Goal: Information Seeking & Learning: Learn about a topic

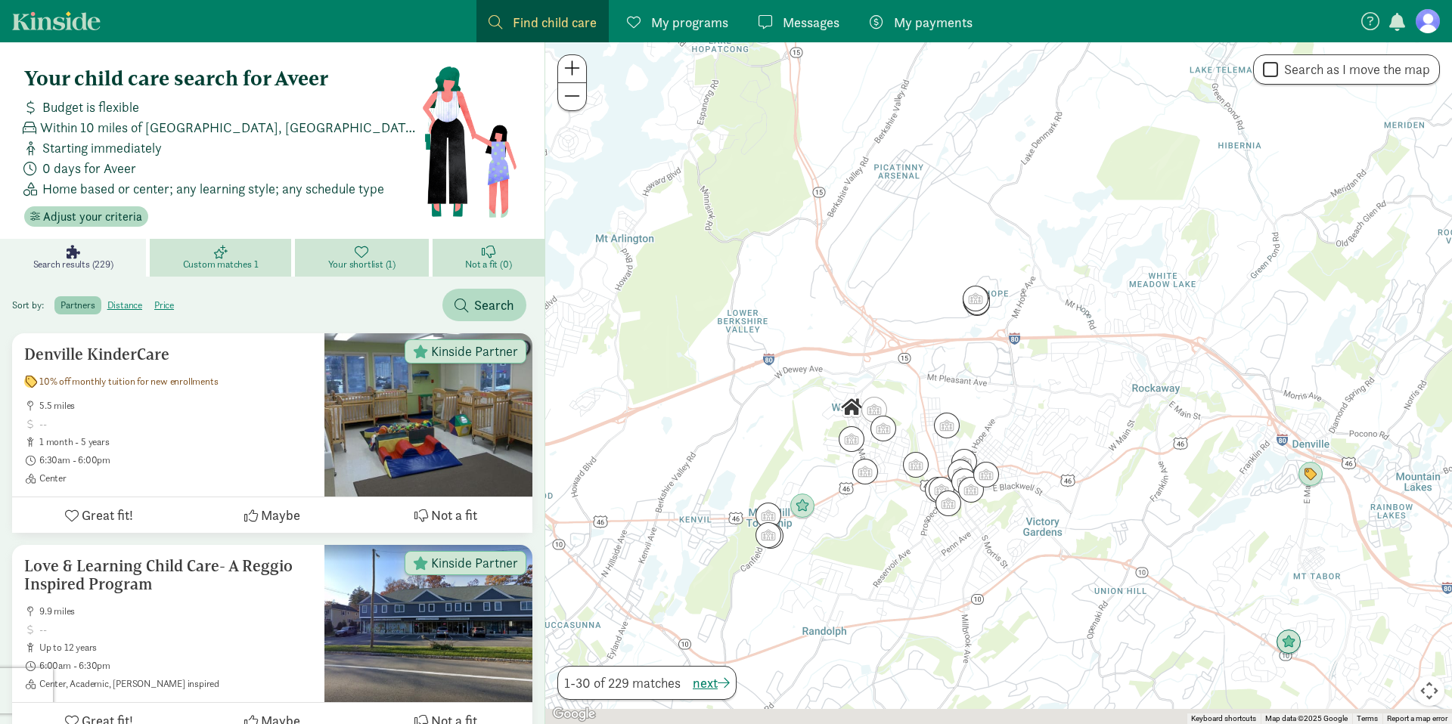
drag, startPoint x: 854, startPoint y: 523, endPoint x: 870, endPoint y: 392, distance: 131.1
click at [869, 393] on div "To navigate, press the arrow keys." at bounding box center [998, 383] width 907 height 682
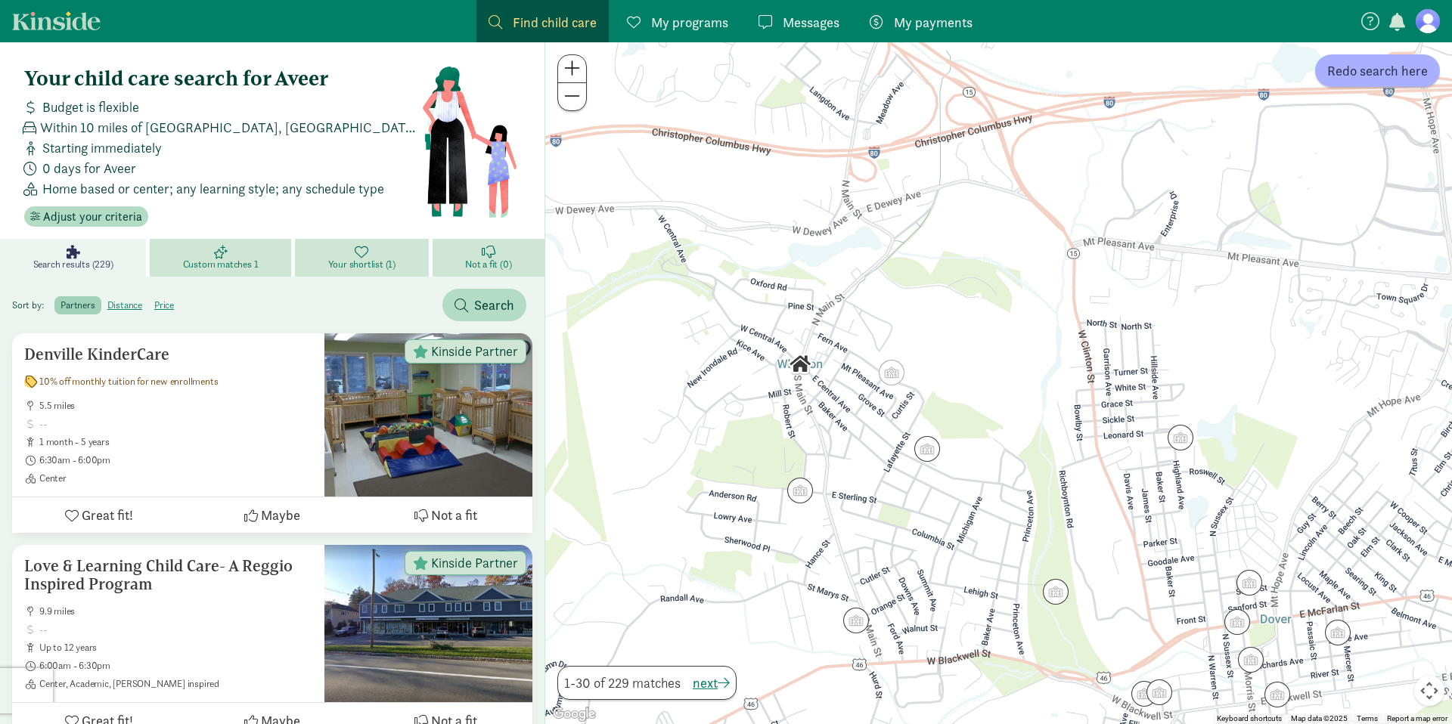
drag, startPoint x: 814, startPoint y: 490, endPoint x: 797, endPoint y: 415, distance: 76.7
click at [797, 415] on div at bounding box center [998, 383] width 907 height 682
click at [895, 374] on img "Click to see details" at bounding box center [891, 372] width 29 height 29
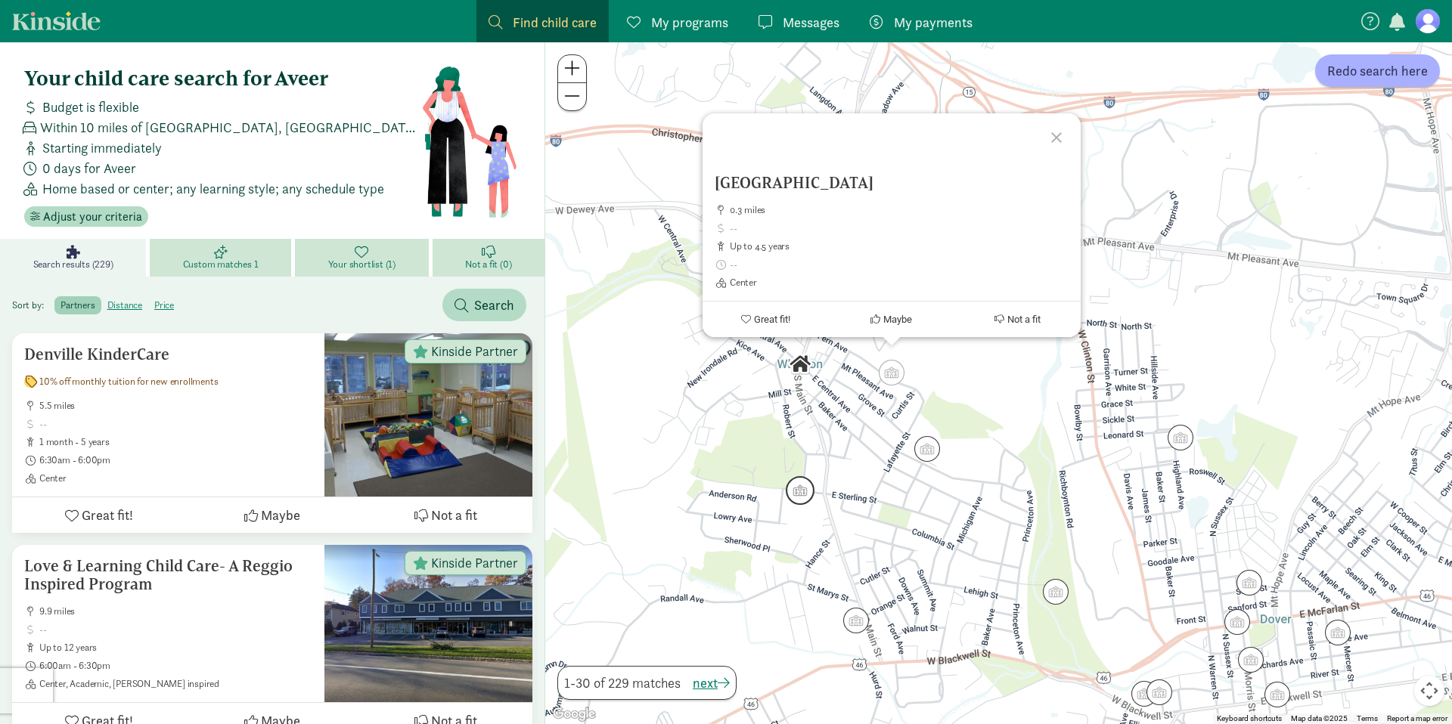
click at [805, 490] on img "Click to see details" at bounding box center [800, 490] width 29 height 29
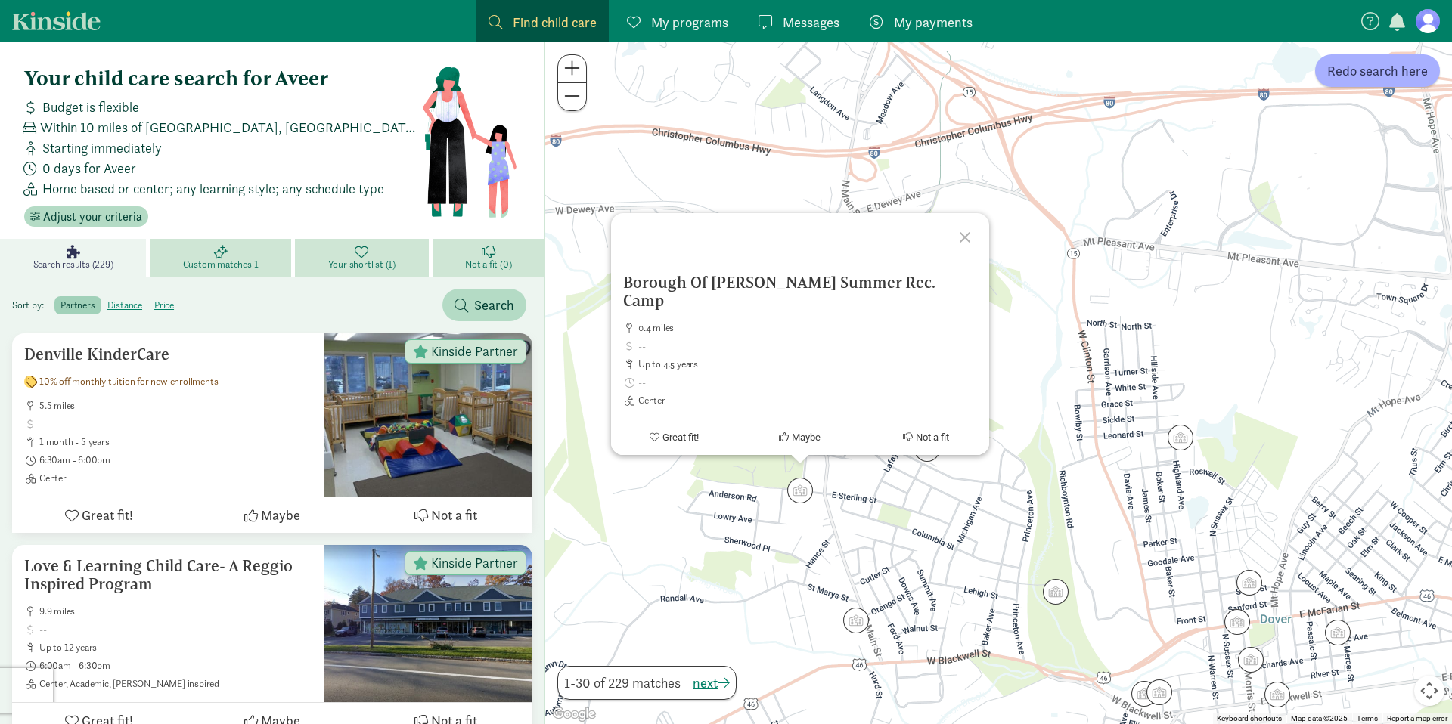
click at [941, 482] on div "To navigate, press the arrow keys. Borough Of Wharton Summer Rec. Camp 0.4 mile…" at bounding box center [998, 383] width 907 height 682
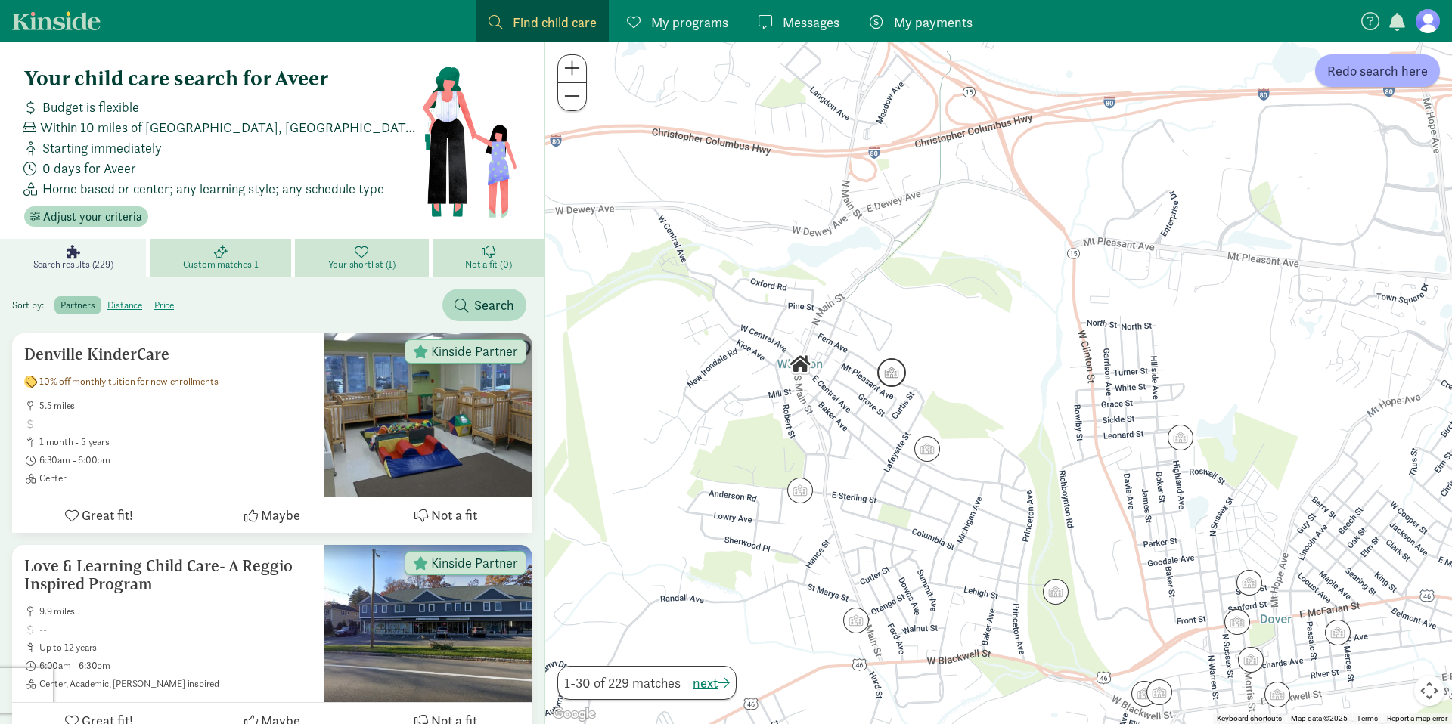
click at [883, 379] on img "Click to see details" at bounding box center [891, 372] width 29 height 29
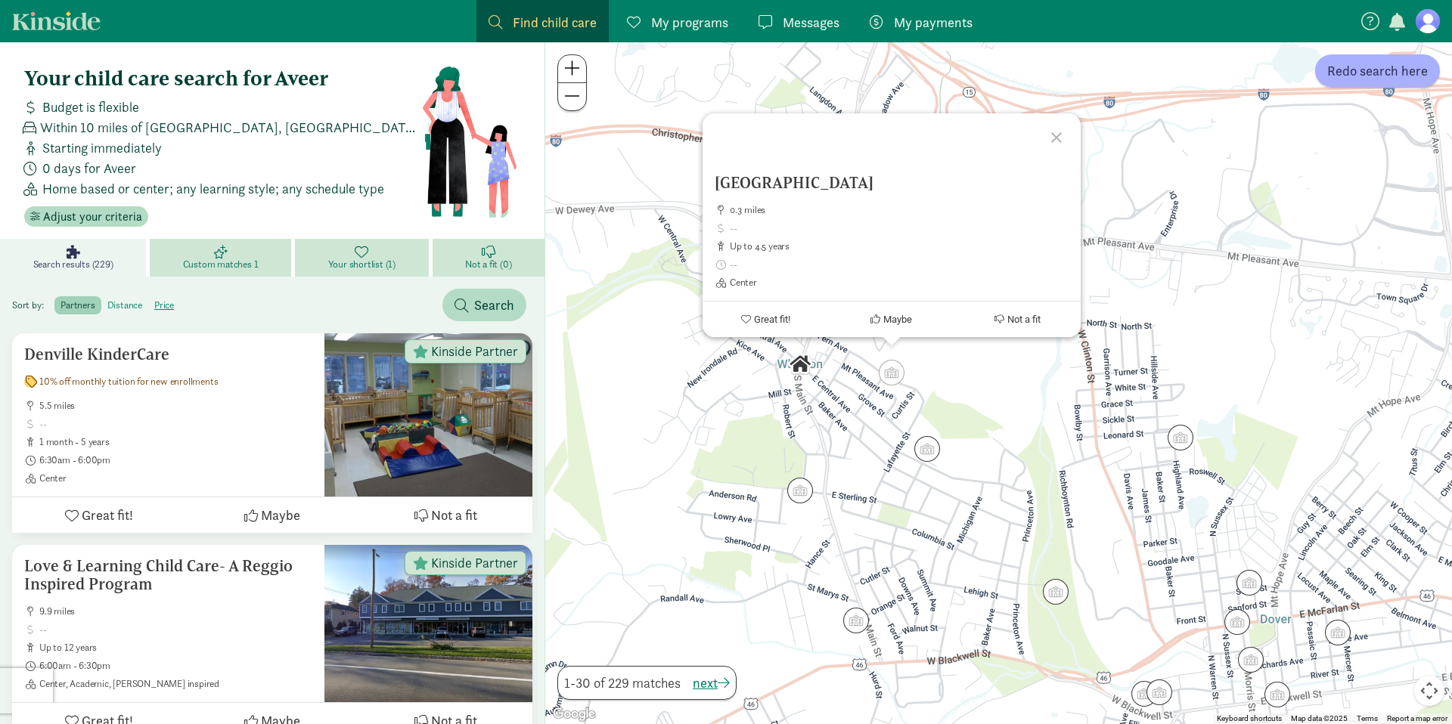
click at [148, 302] on label "distance" at bounding box center [164, 305] width 32 height 18
click at [107, 299] on input "distance" at bounding box center [107, 299] width 0 height 0
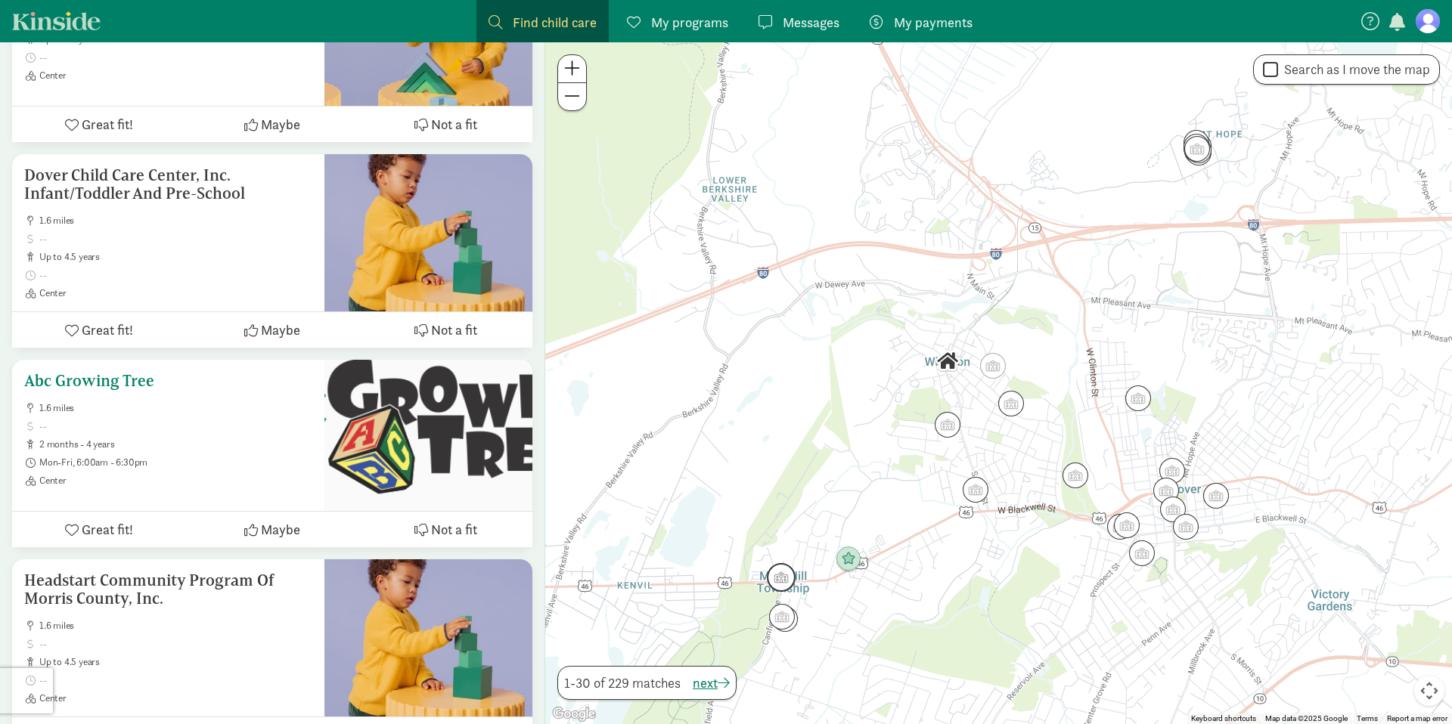
scroll to position [2460, 0]
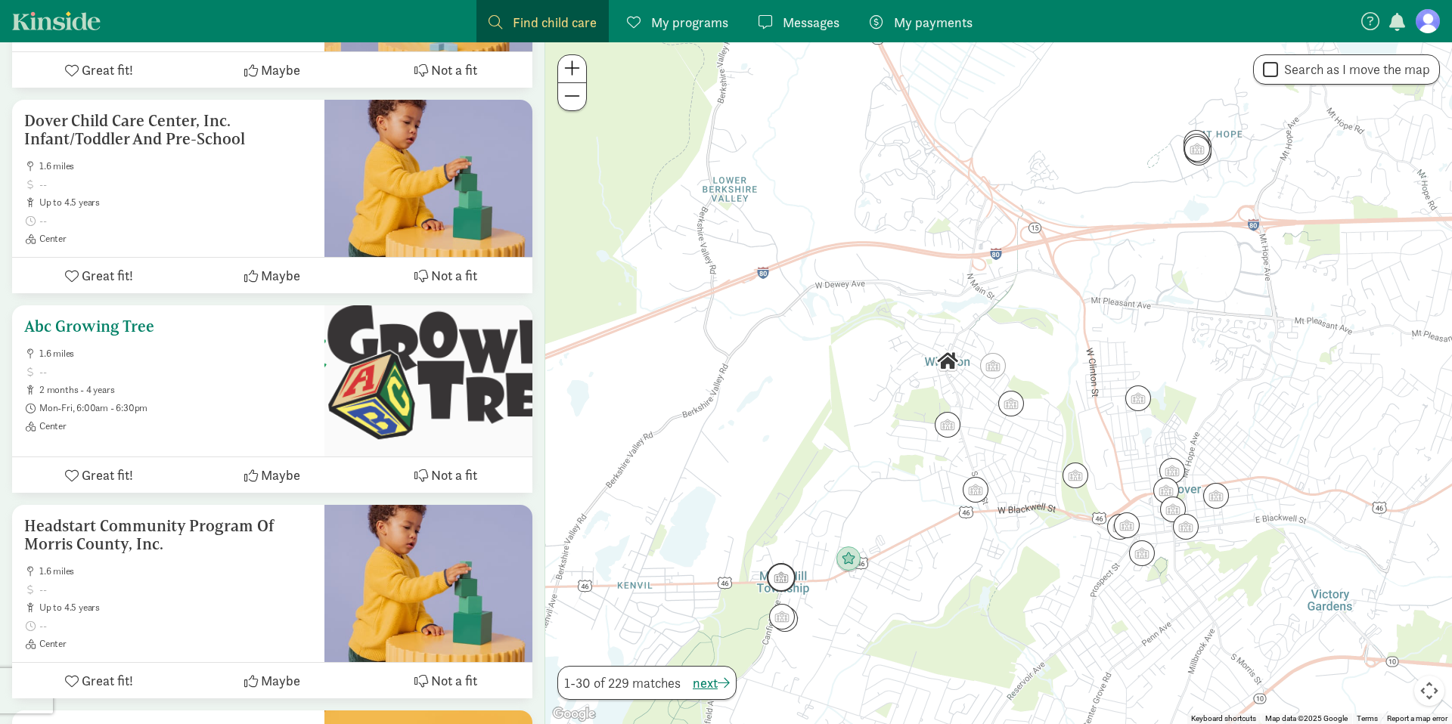
click at [112, 332] on h5 "Abc Growing Tree" at bounding box center [168, 327] width 288 height 18
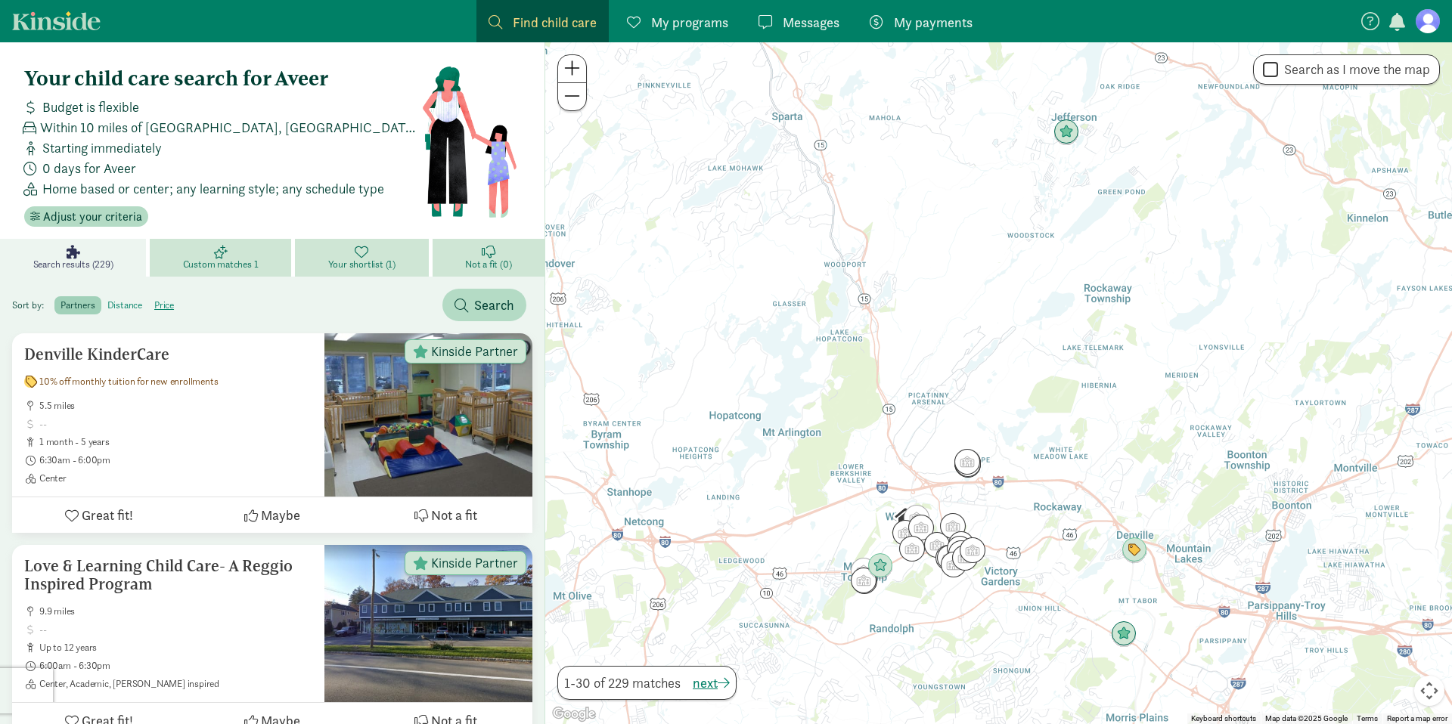
click at [148, 311] on label "distance" at bounding box center [164, 305] width 32 height 18
click at [107, 299] on input "distance" at bounding box center [107, 299] width 0 height 0
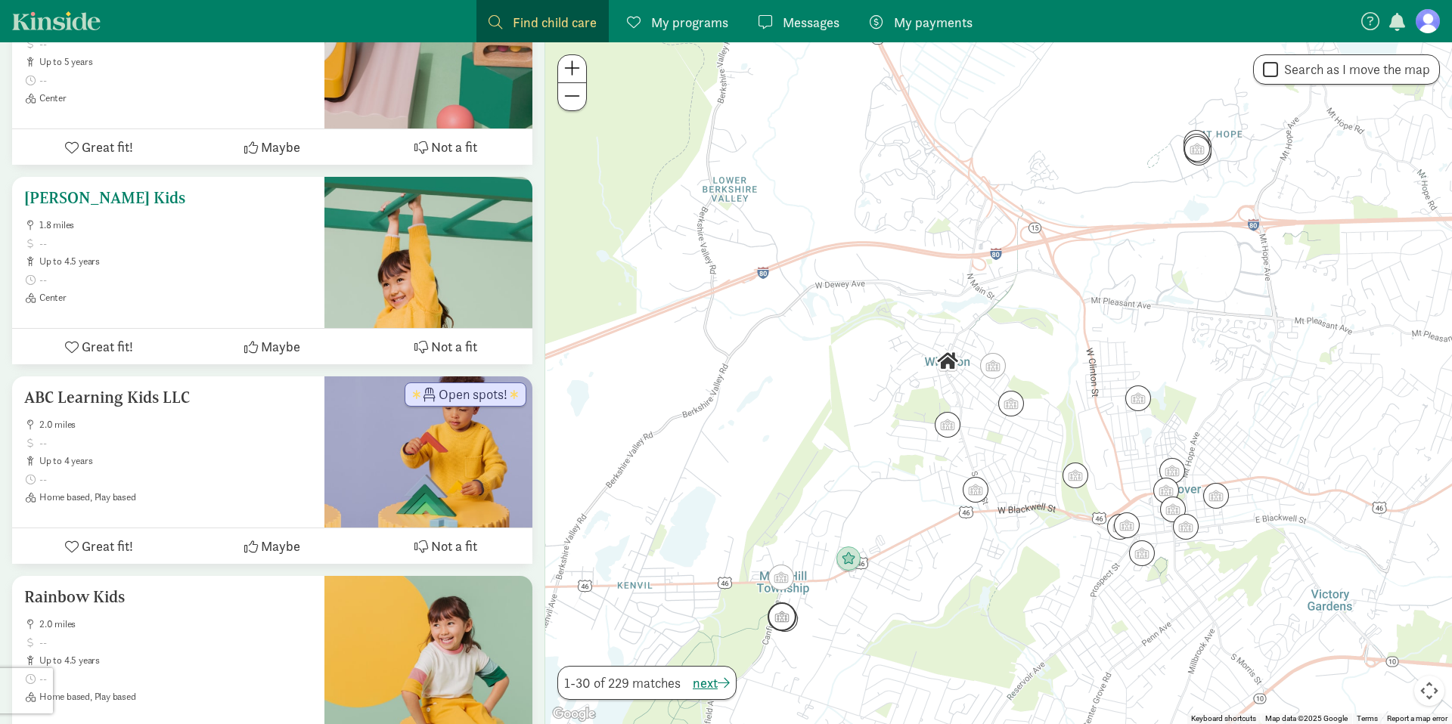
scroll to position [3709, 0]
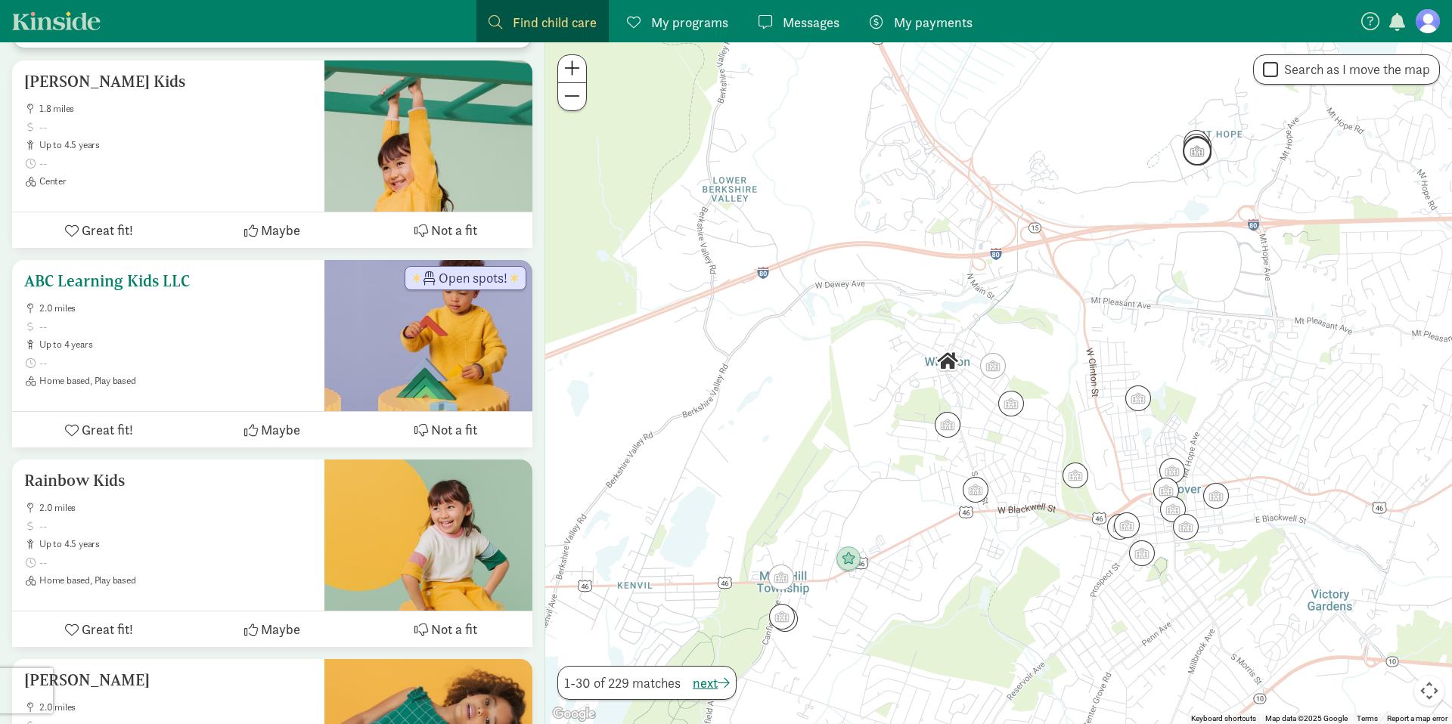
click at [140, 281] on h5 "ABC Learning Kids LLC" at bounding box center [168, 281] width 288 height 18
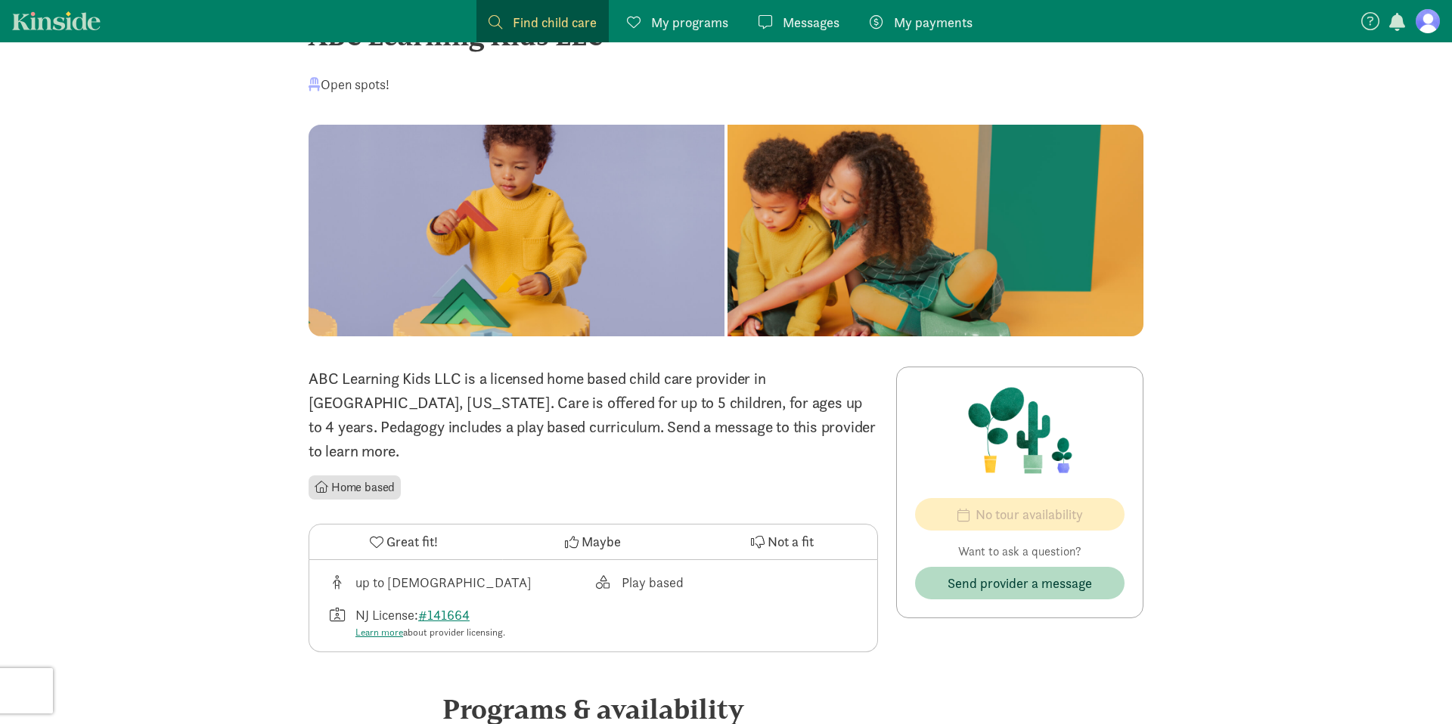
scroll to position [91, 0]
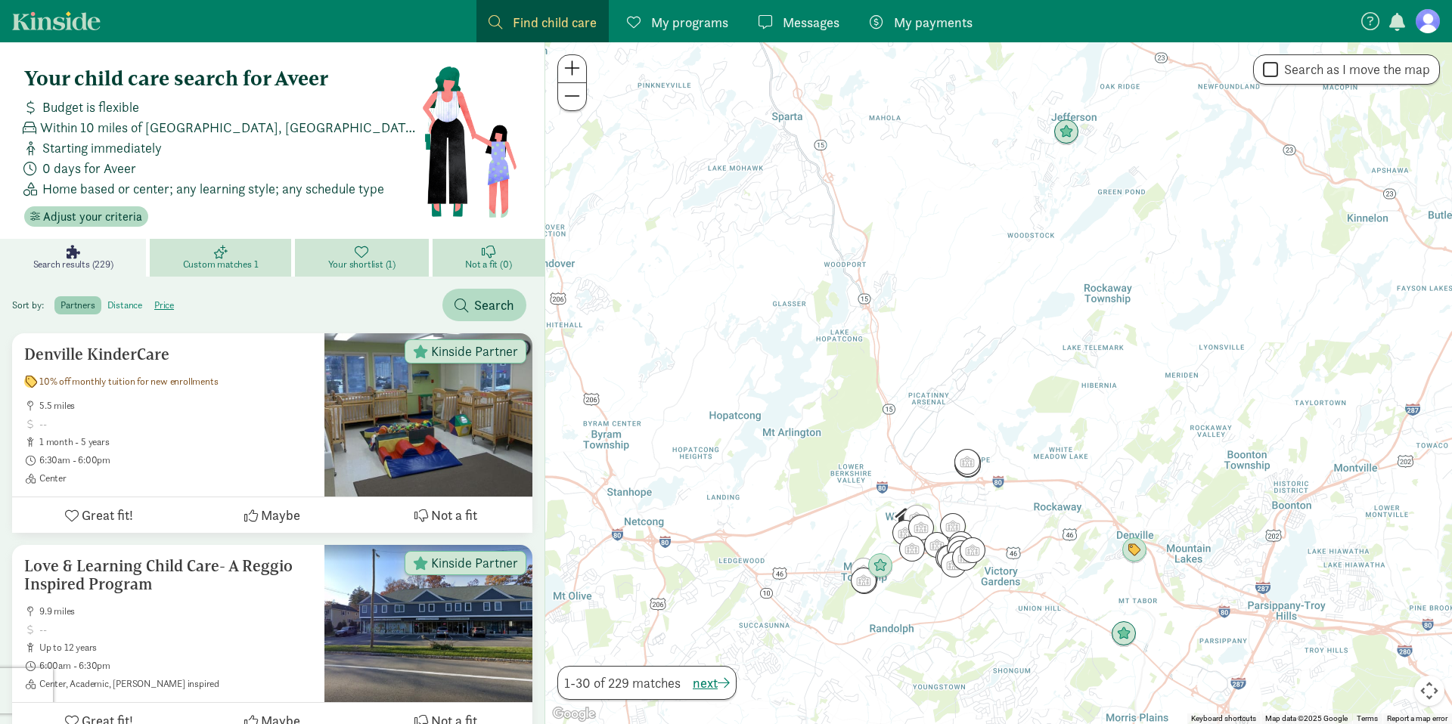
click at [148, 306] on label "distance" at bounding box center [164, 305] width 32 height 18
click at [107, 299] on input "distance" at bounding box center [107, 299] width 0 height 0
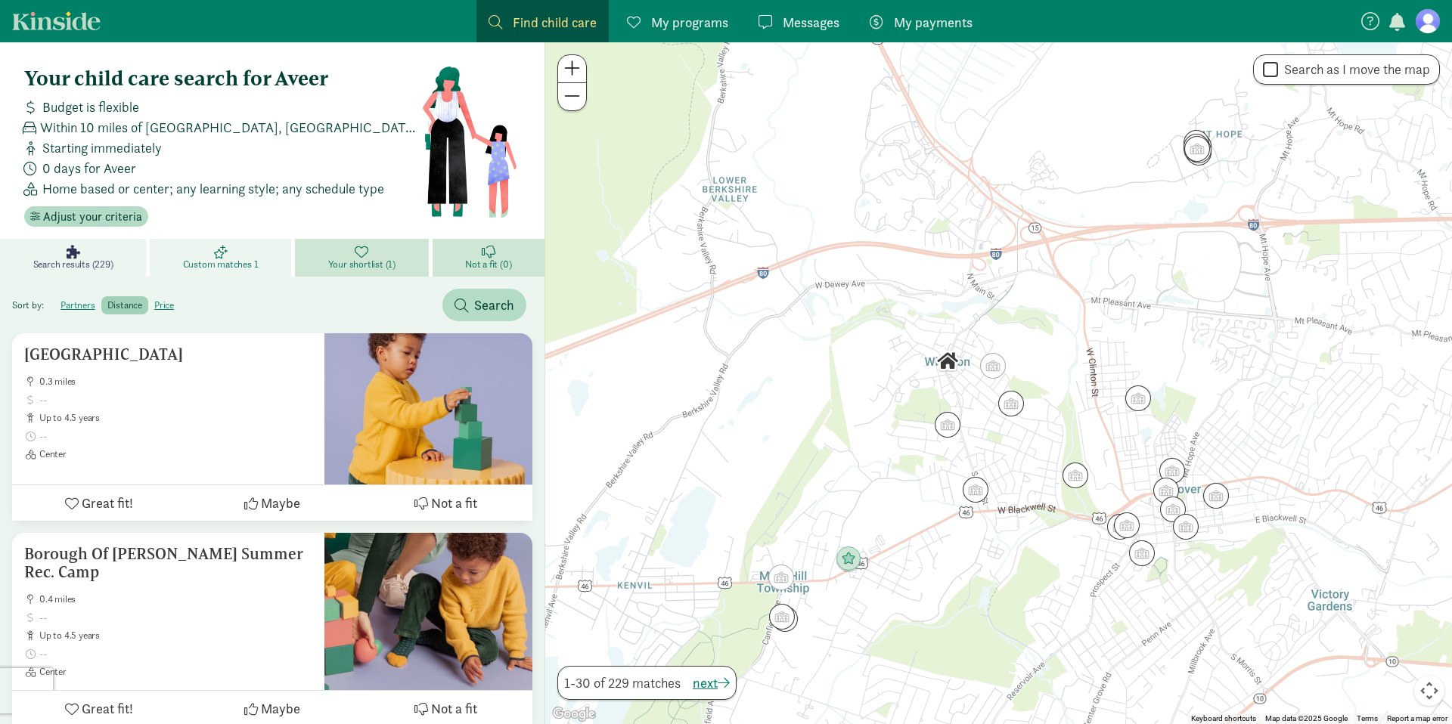
click at [252, 247] on link "Custom matches 1" at bounding box center [222, 258] width 145 height 38
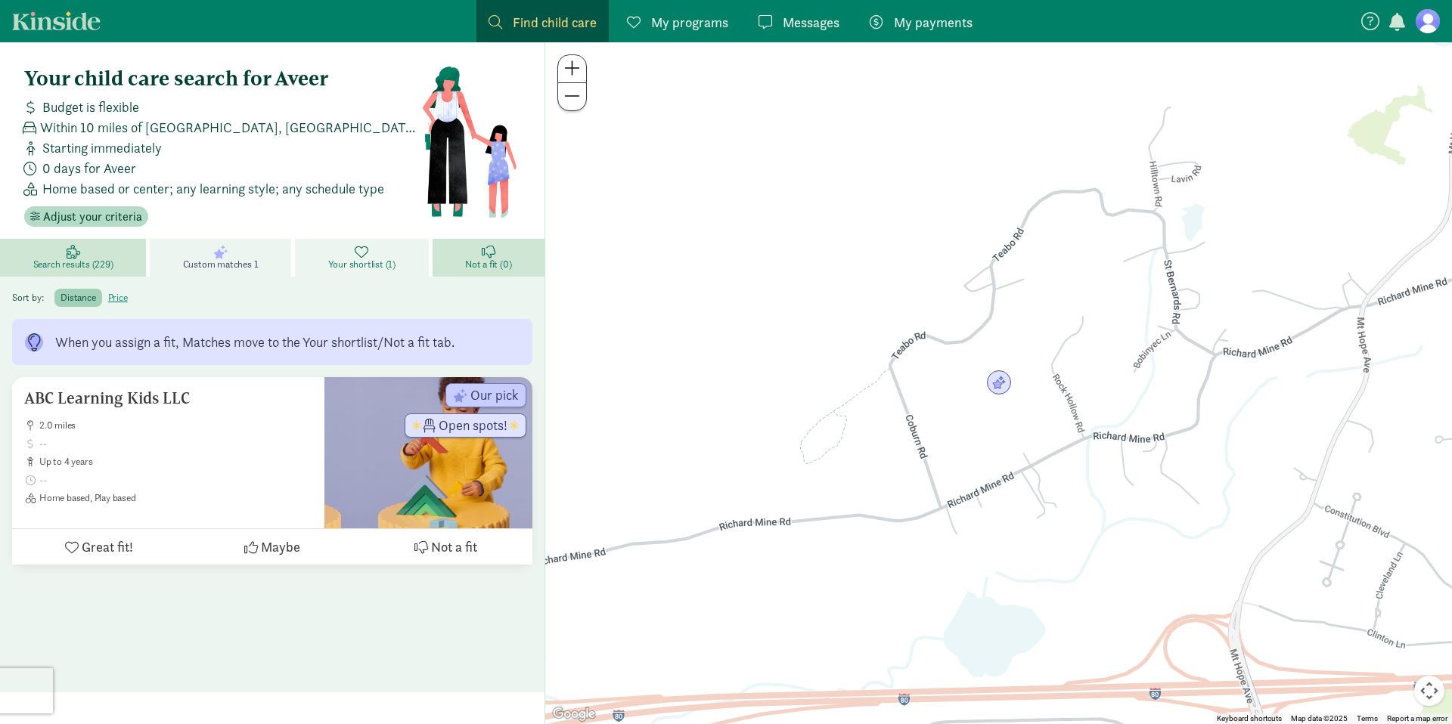
click at [354, 264] on span "Your shortlist (1)" at bounding box center [361, 265] width 67 height 12
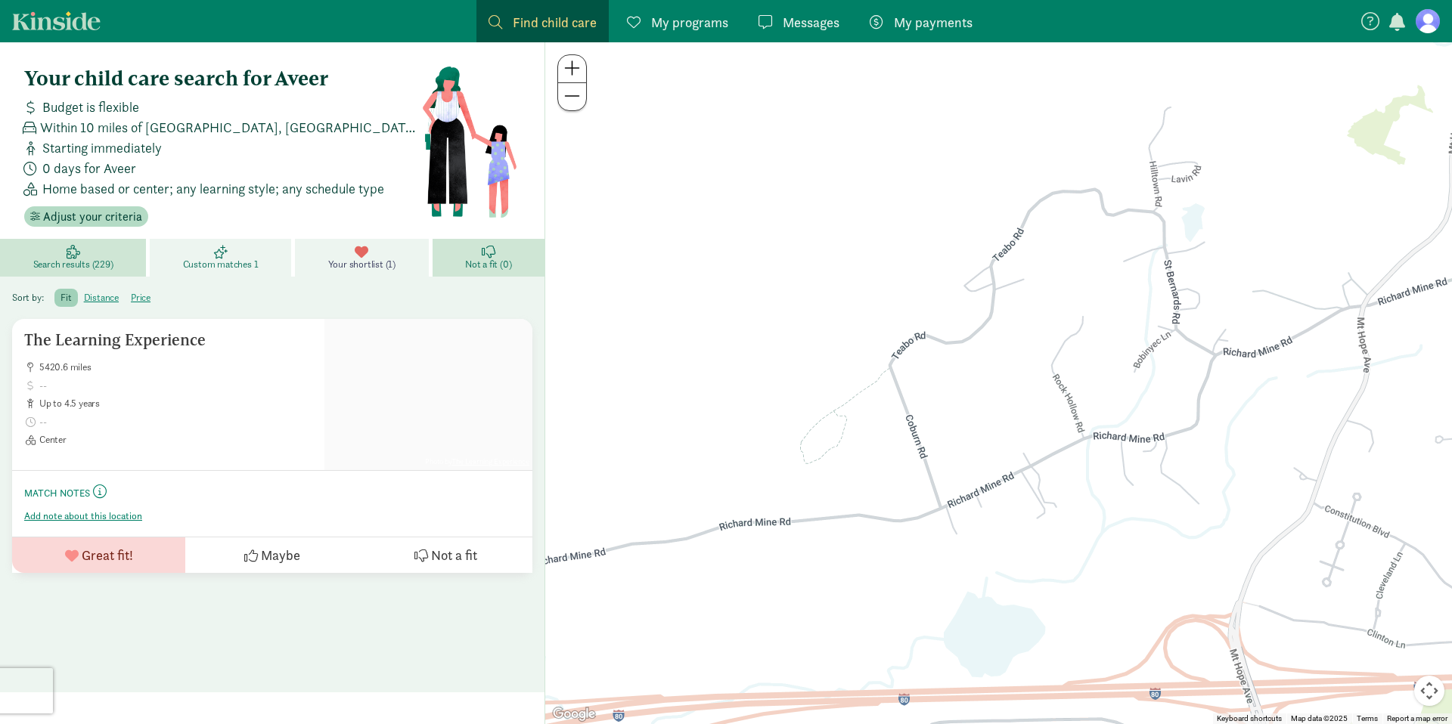
click at [230, 260] on span "Custom matches 1" at bounding box center [221, 265] width 76 height 12
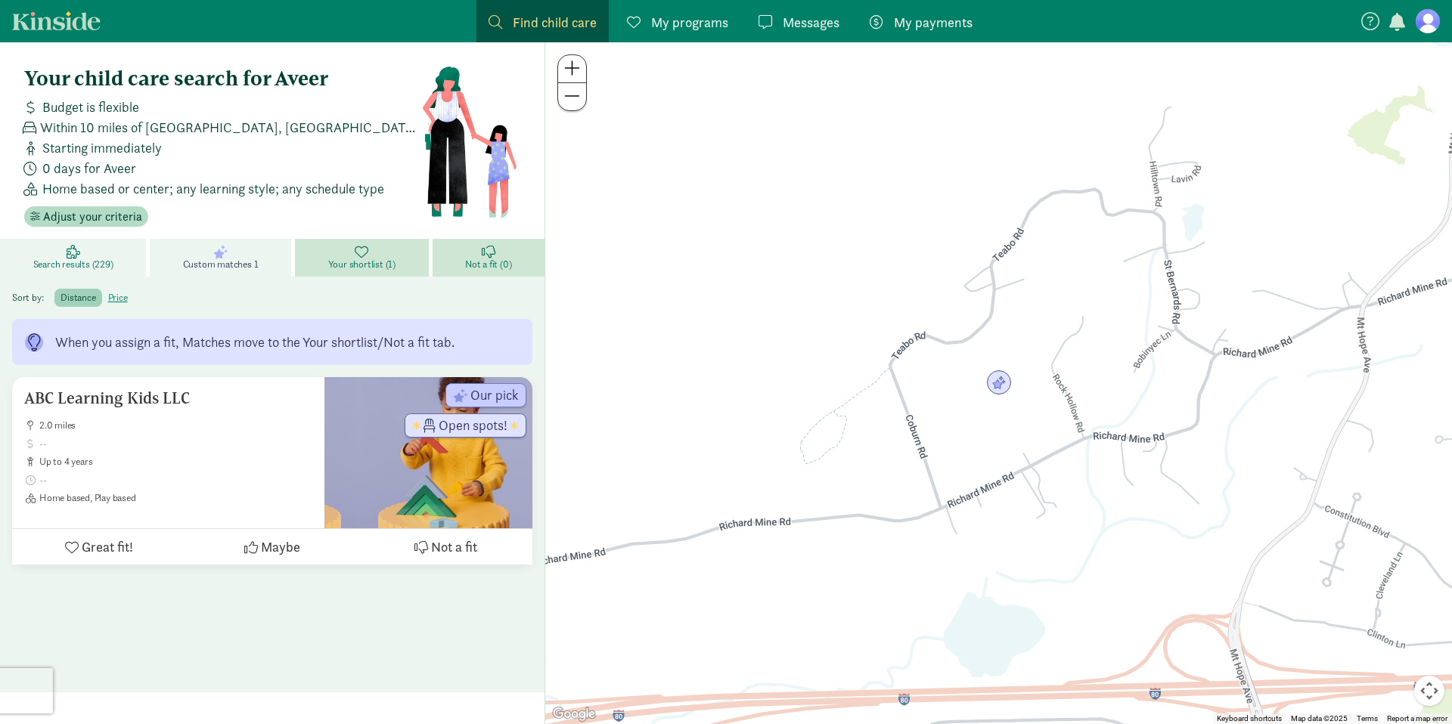
click at [64, 264] on span "Search results (229)" at bounding box center [73, 265] width 80 height 12
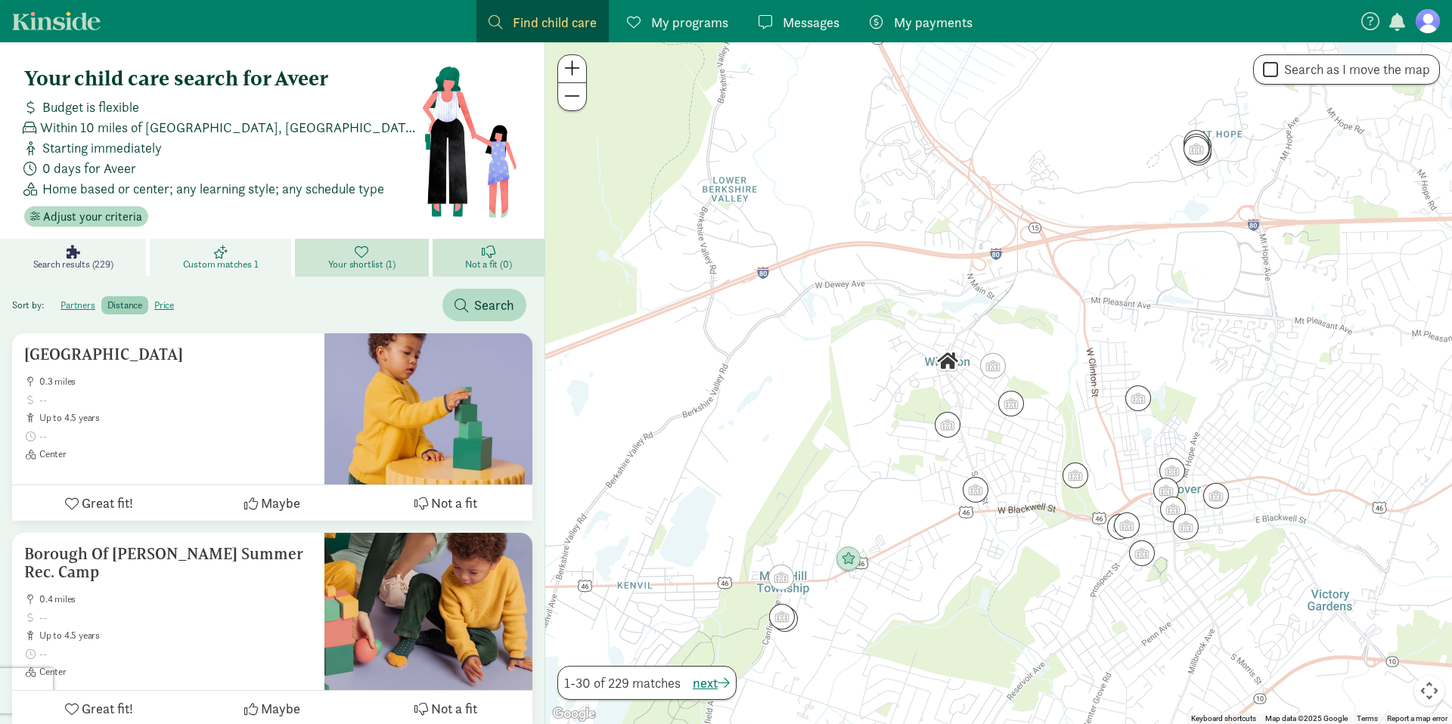
click at [213, 259] on span "Custom matches 1" at bounding box center [221, 265] width 76 height 12
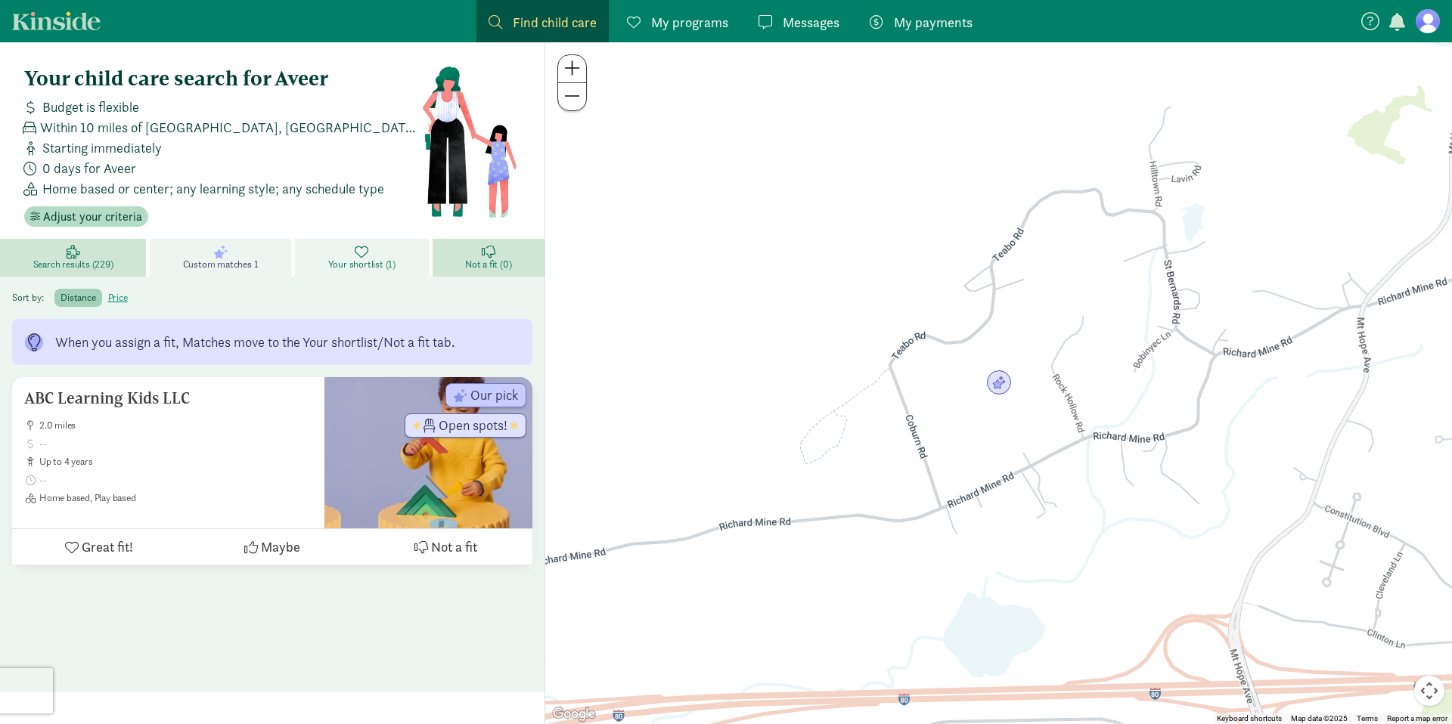
click at [378, 254] on link "Your shortlist (1)" at bounding box center [364, 258] width 138 height 38
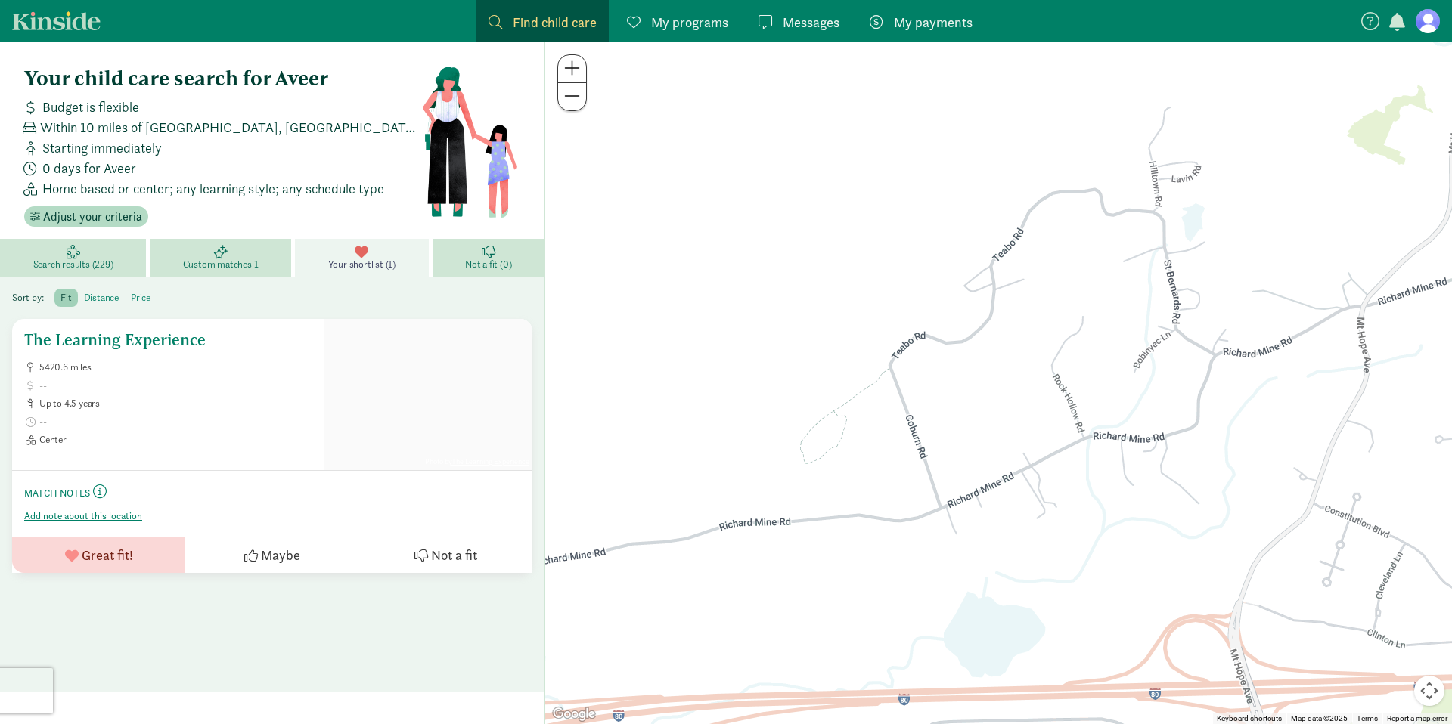
click at [90, 344] on h5 "The Learning Experience" at bounding box center [168, 340] width 288 height 18
